Goal: Task Accomplishment & Management: Complete application form

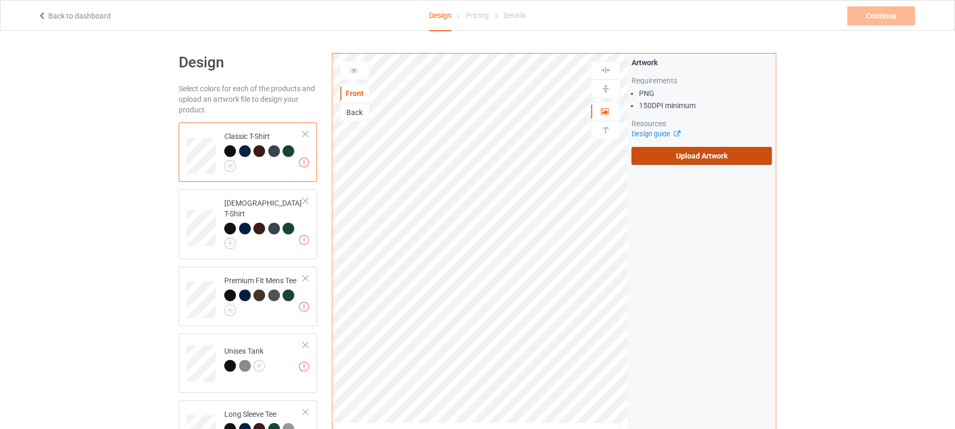
click at [723, 156] on label "Upload Artwork" at bounding box center [701, 156] width 140 height 18
click at [0, 0] on input "Upload Artwork" at bounding box center [0, 0] width 0 height 0
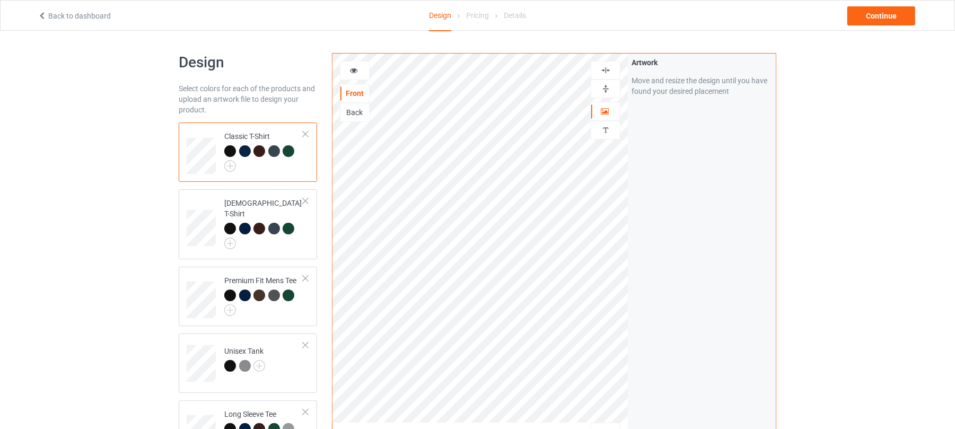
click at [352, 67] on icon at bounding box center [353, 68] width 9 height 7
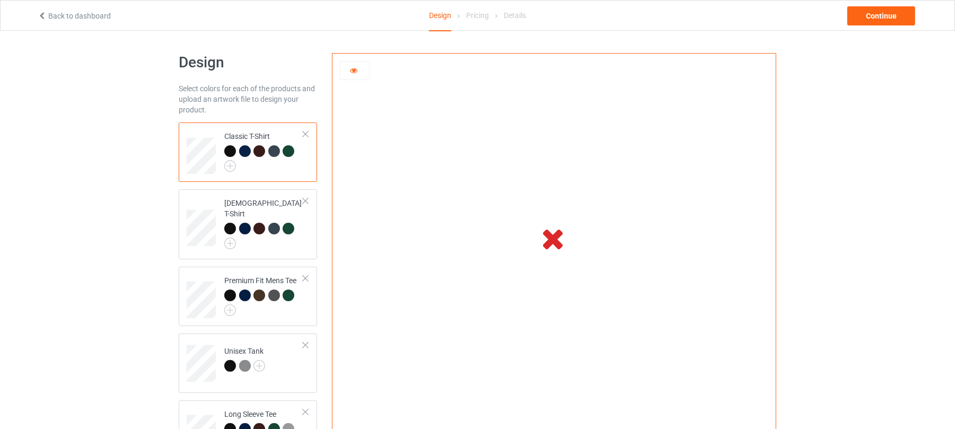
click at [360, 66] on div at bounding box center [354, 70] width 29 height 11
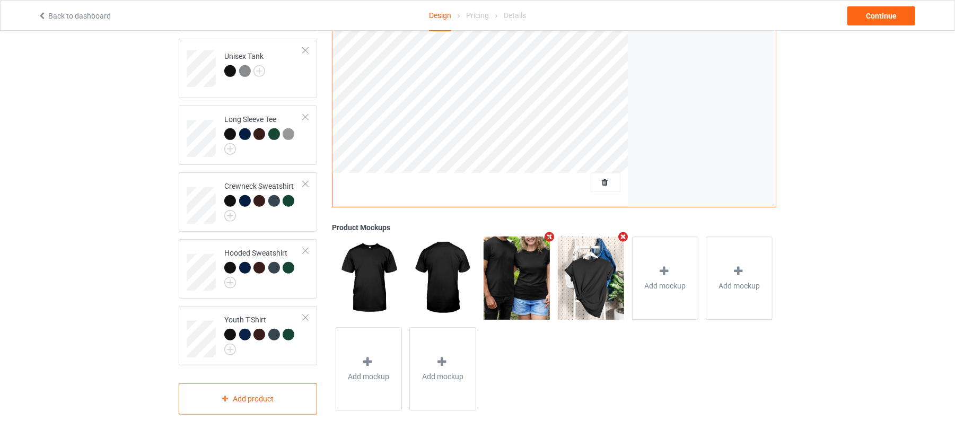
scroll to position [12, 0]
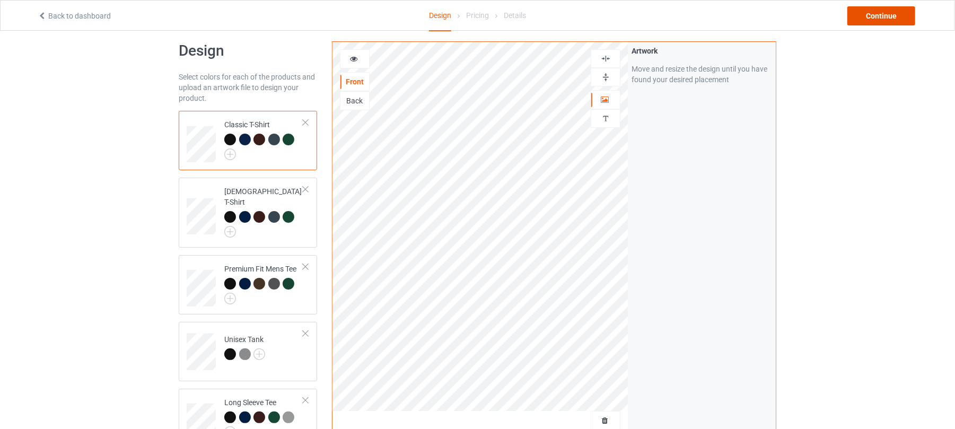
click at [882, 14] on div "Continue" at bounding box center [881, 15] width 68 height 19
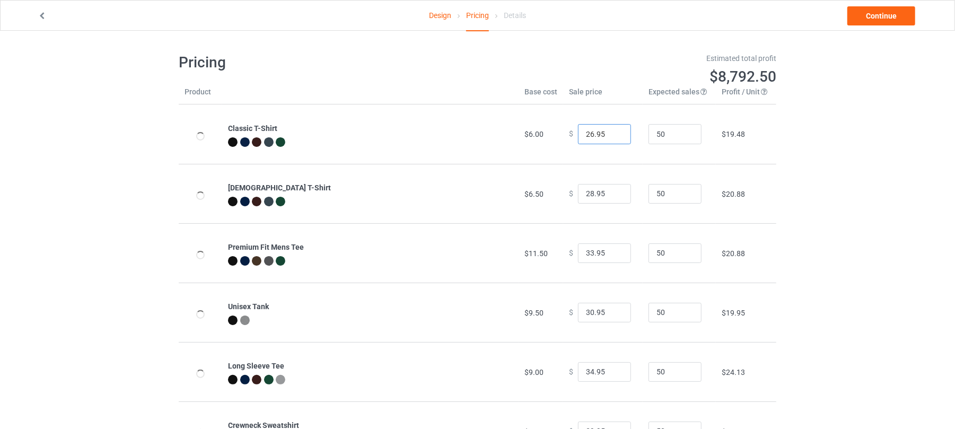
click at [579, 133] on input "26.95" at bounding box center [604, 134] width 53 height 20
type input "19.95"
click at [891, 15] on link "Continue" at bounding box center [881, 15] width 68 height 19
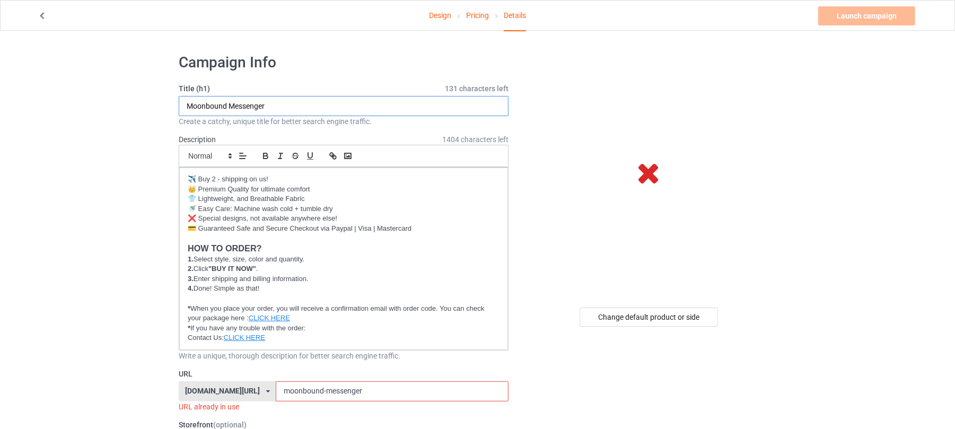
drag, startPoint x: 306, startPoint y: 107, endPoint x: 60, endPoint y: 107, distance: 246.0
drag, startPoint x: 285, startPoint y: 104, endPoint x: 38, endPoint y: 103, distance: 246.5
type input "My Wife Is Psychotic"
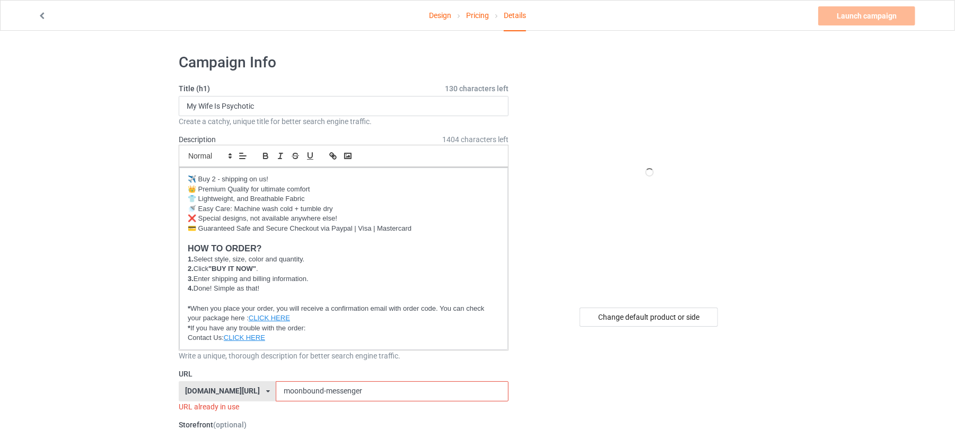
drag, startPoint x: 358, startPoint y: 388, endPoint x: 191, endPoint y: 391, distance: 167.0
click at [193, 391] on div "[DOMAIN_NAME][URL] [DOMAIN_NAME][URL] [DOMAIN_NAME][URL] 6273c5abfddeea00434baf…" at bounding box center [344, 391] width 330 height 20
paste input "My Wife Is Psychotic"
click at [279, 389] on input "My Wife Is Psychotic" at bounding box center [392, 391] width 232 height 20
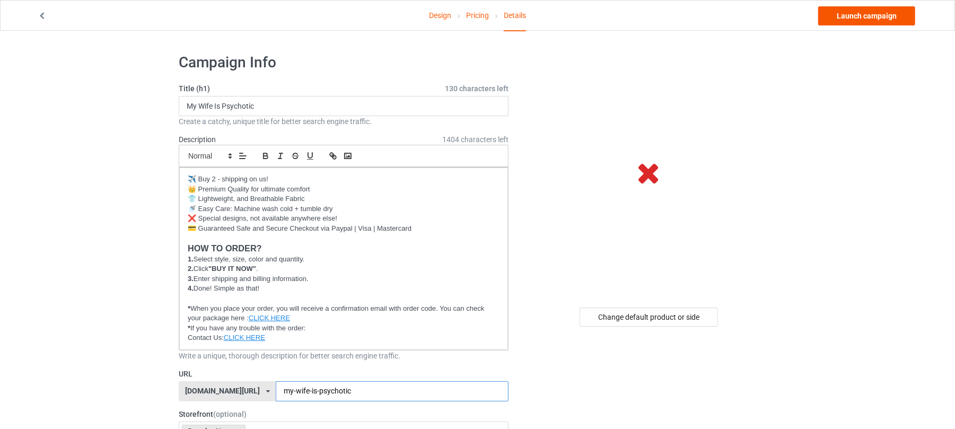
type input "my-wife-is-psychotic"
click at [868, 7] on link "Launch campaign" at bounding box center [866, 15] width 97 height 19
